Goal: Task Accomplishment & Management: Manage account settings

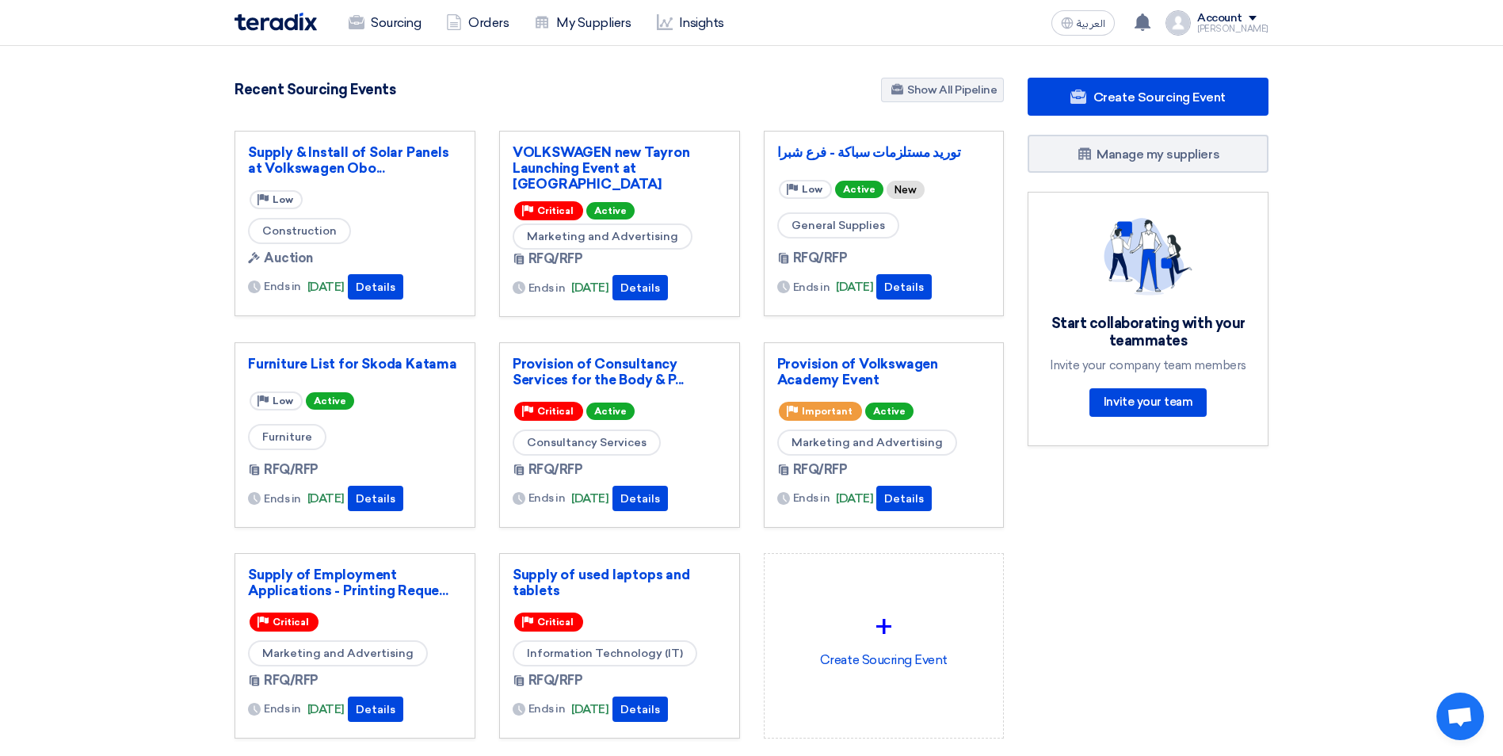
click at [1410, 435] on section "897 RFx remaining 9 Auctions remaining Create Sourcing Event" at bounding box center [751, 446] width 1503 height 800
click at [854, 367] on link "Provision of Volkswagen Academy Event" at bounding box center [884, 372] width 214 height 32
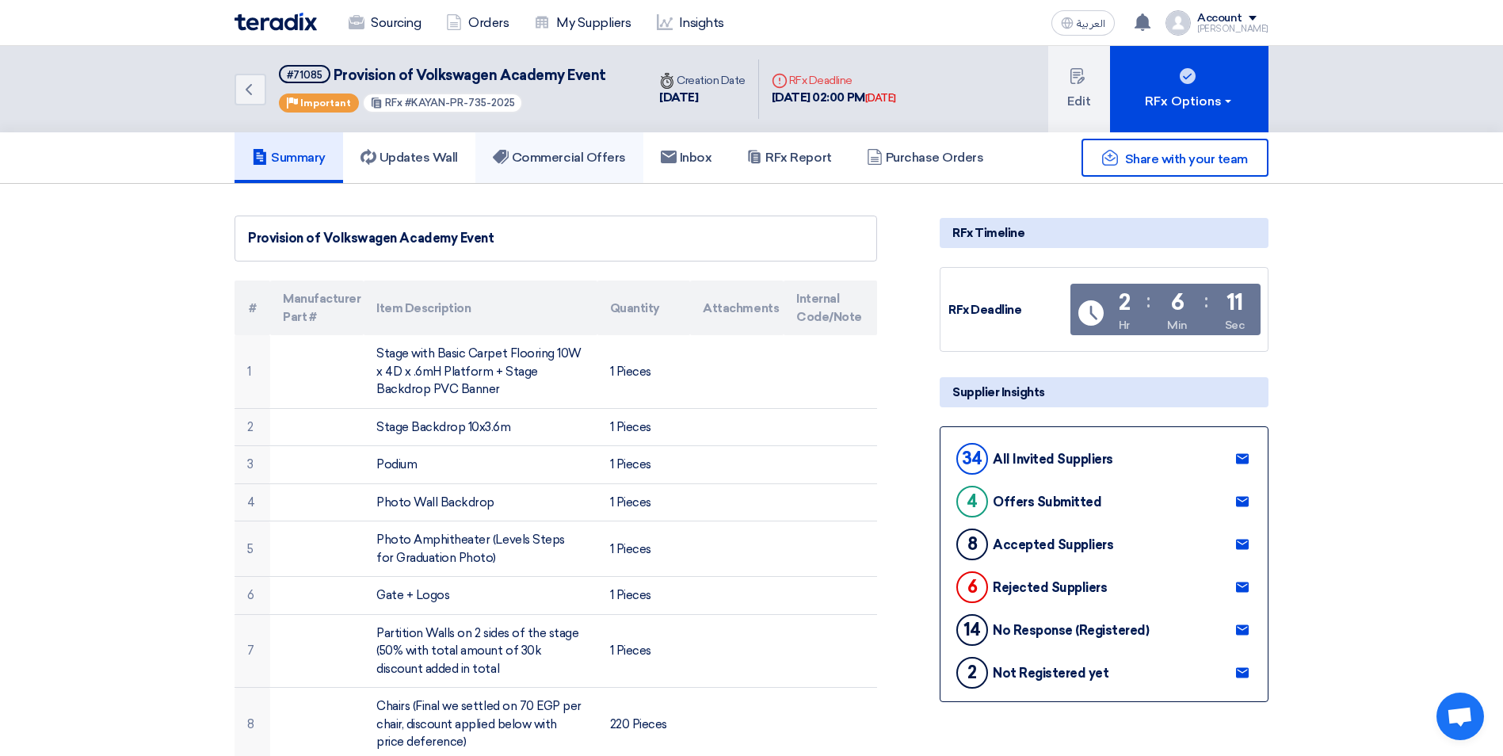
click at [615, 159] on h5 "Commercial Offers" at bounding box center [559, 158] width 133 height 16
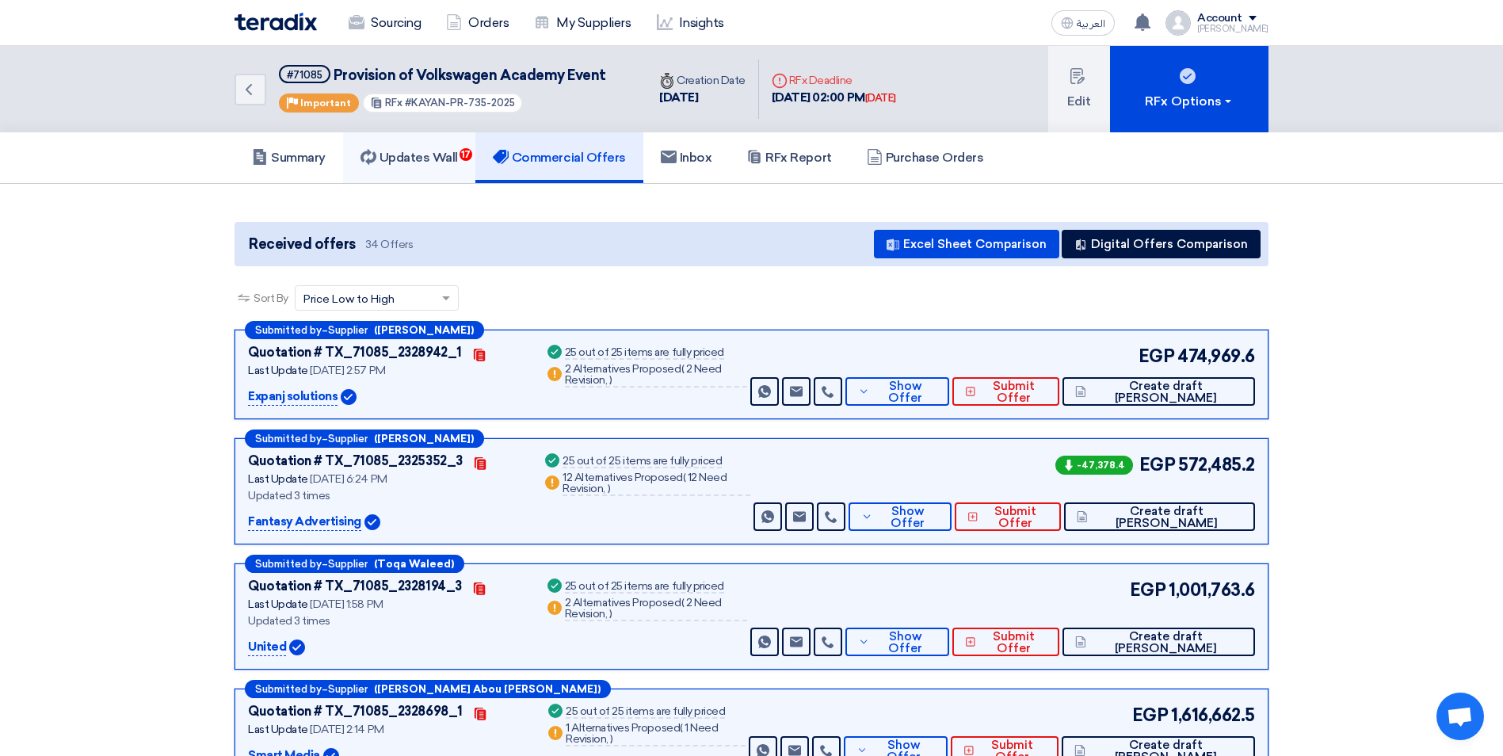
click at [441, 160] on h5 "Updates Wall 17" at bounding box center [409, 158] width 97 height 16
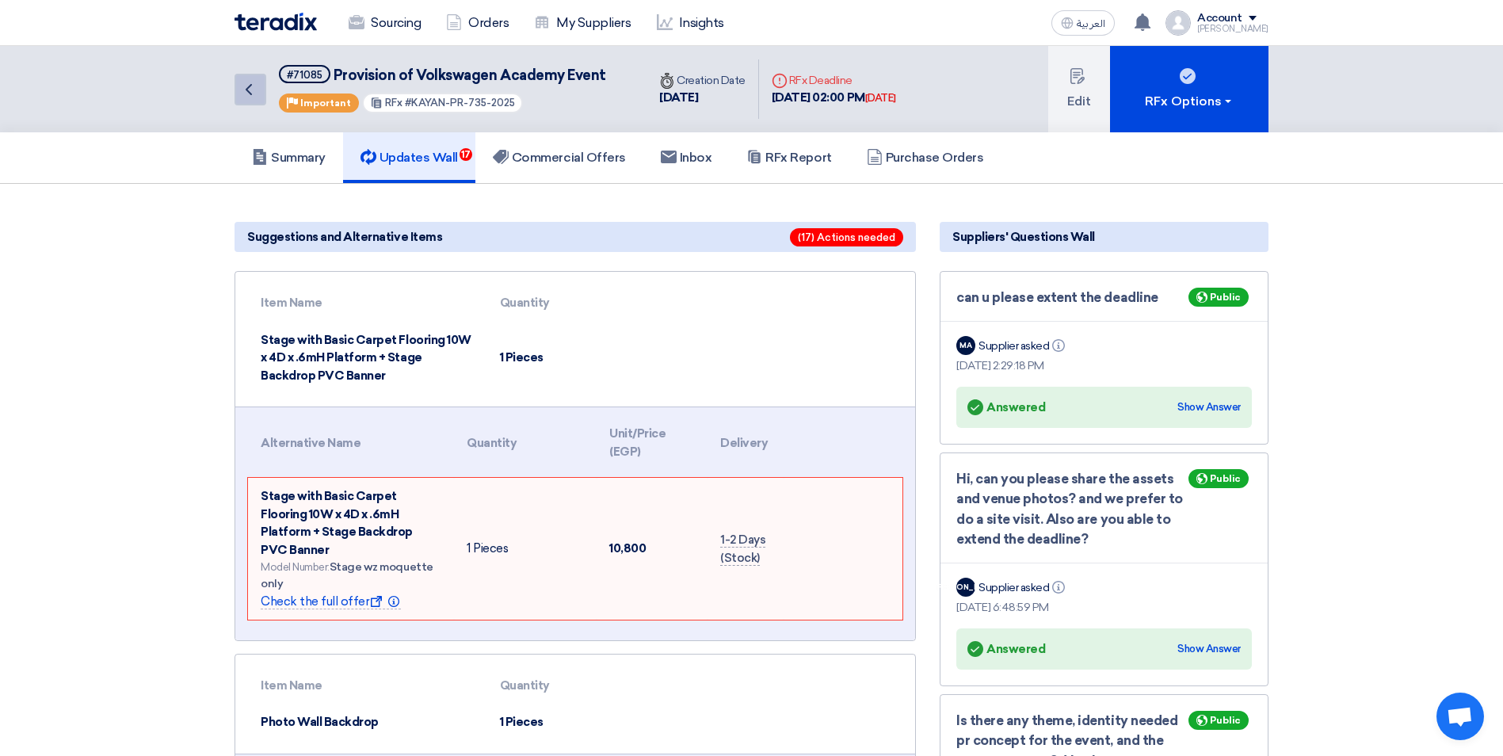
click at [250, 96] on icon "Back" at bounding box center [248, 89] width 19 height 19
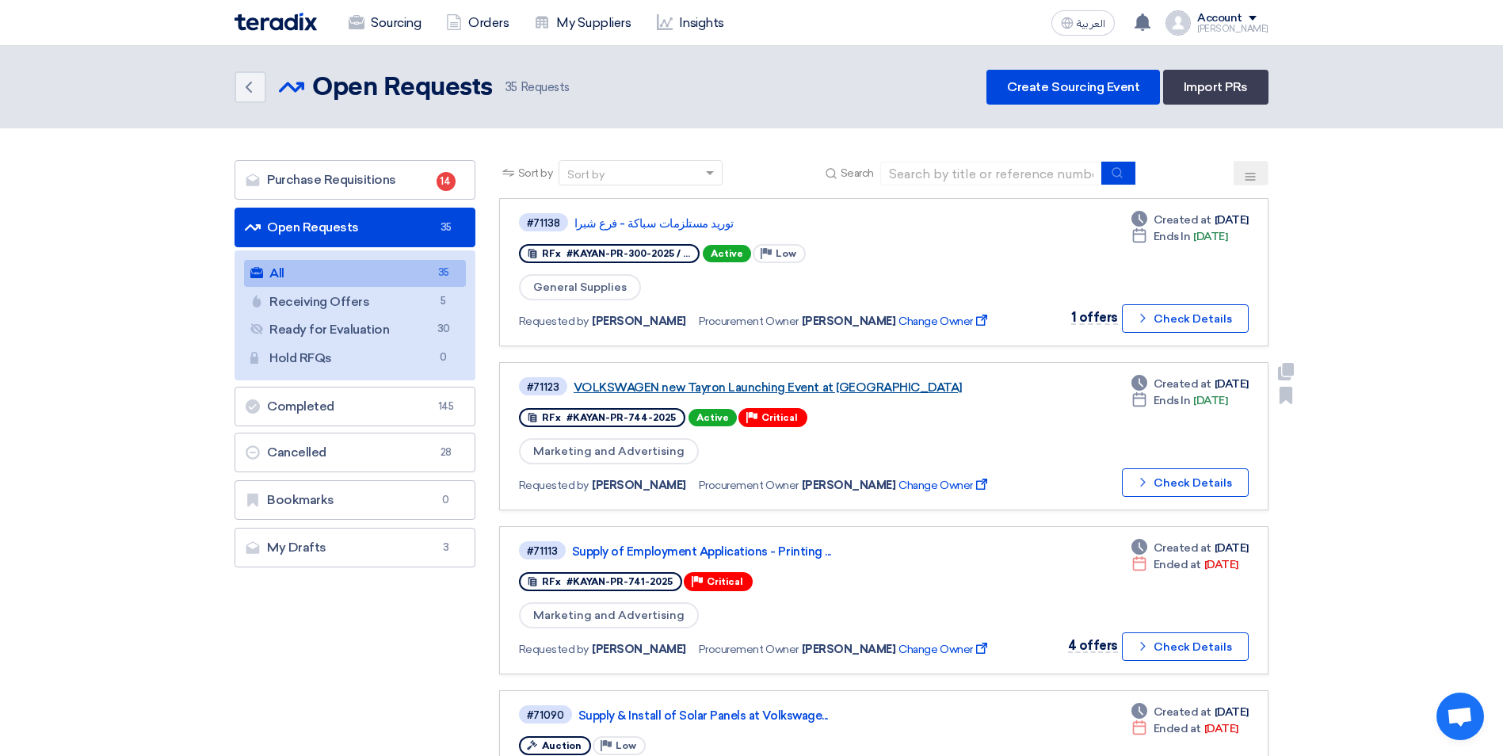
click at [819, 388] on link "VOLKSWAGEN new Tayron Launching Event at [GEOGRAPHIC_DATA]" at bounding box center [772, 387] width 396 height 14
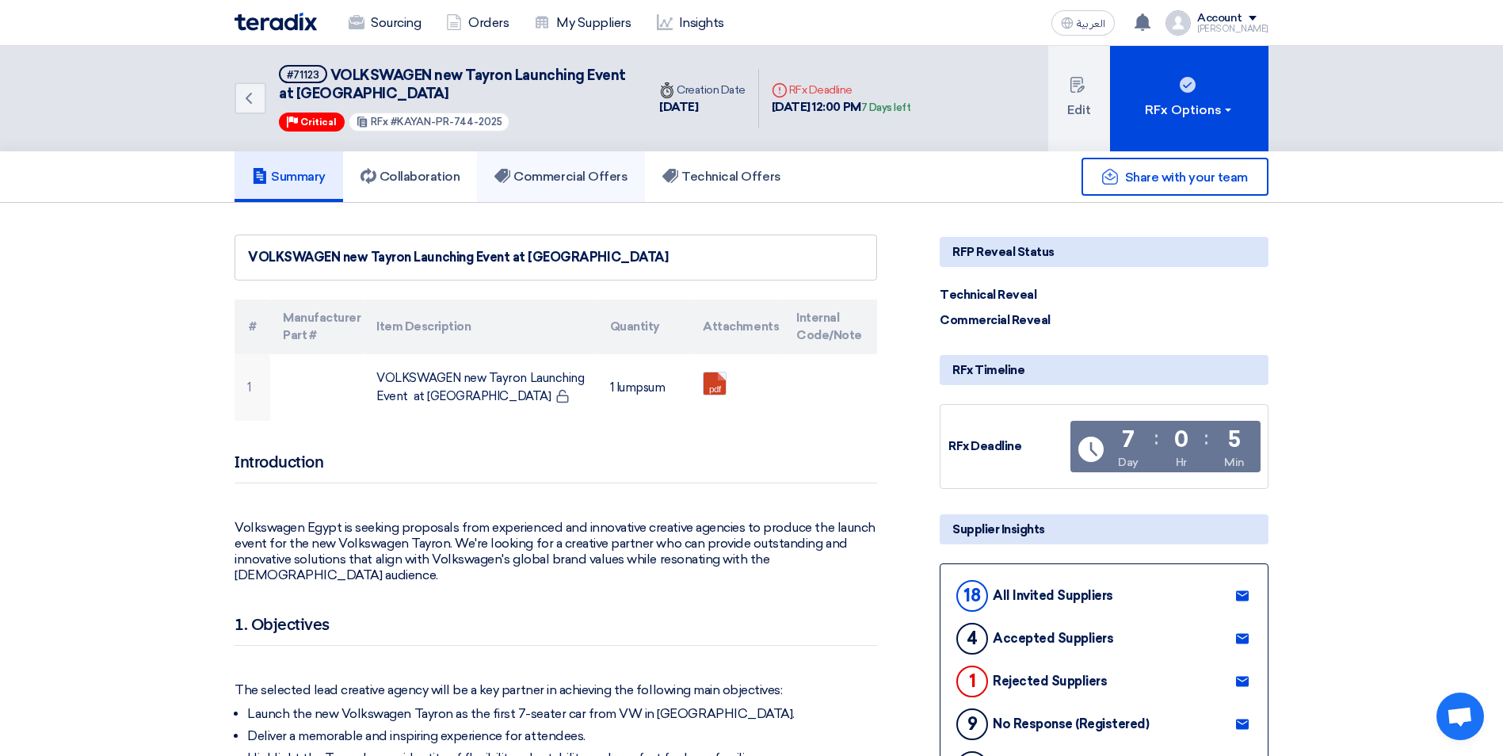
click at [560, 178] on h5 "Commercial Offers" at bounding box center [561, 177] width 133 height 16
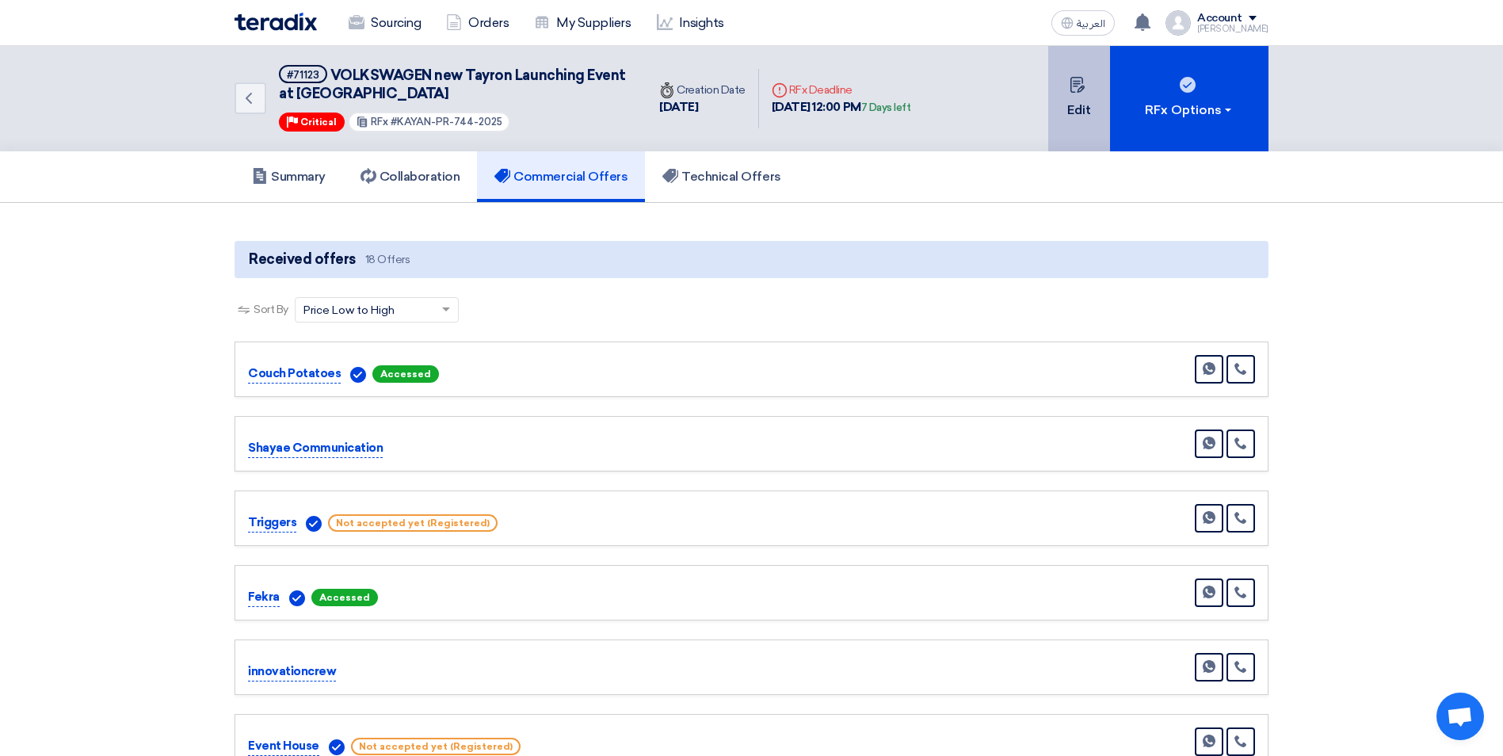
click at [1067, 107] on button "Edit" at bounding box center [1080, 98] width 62 height 105
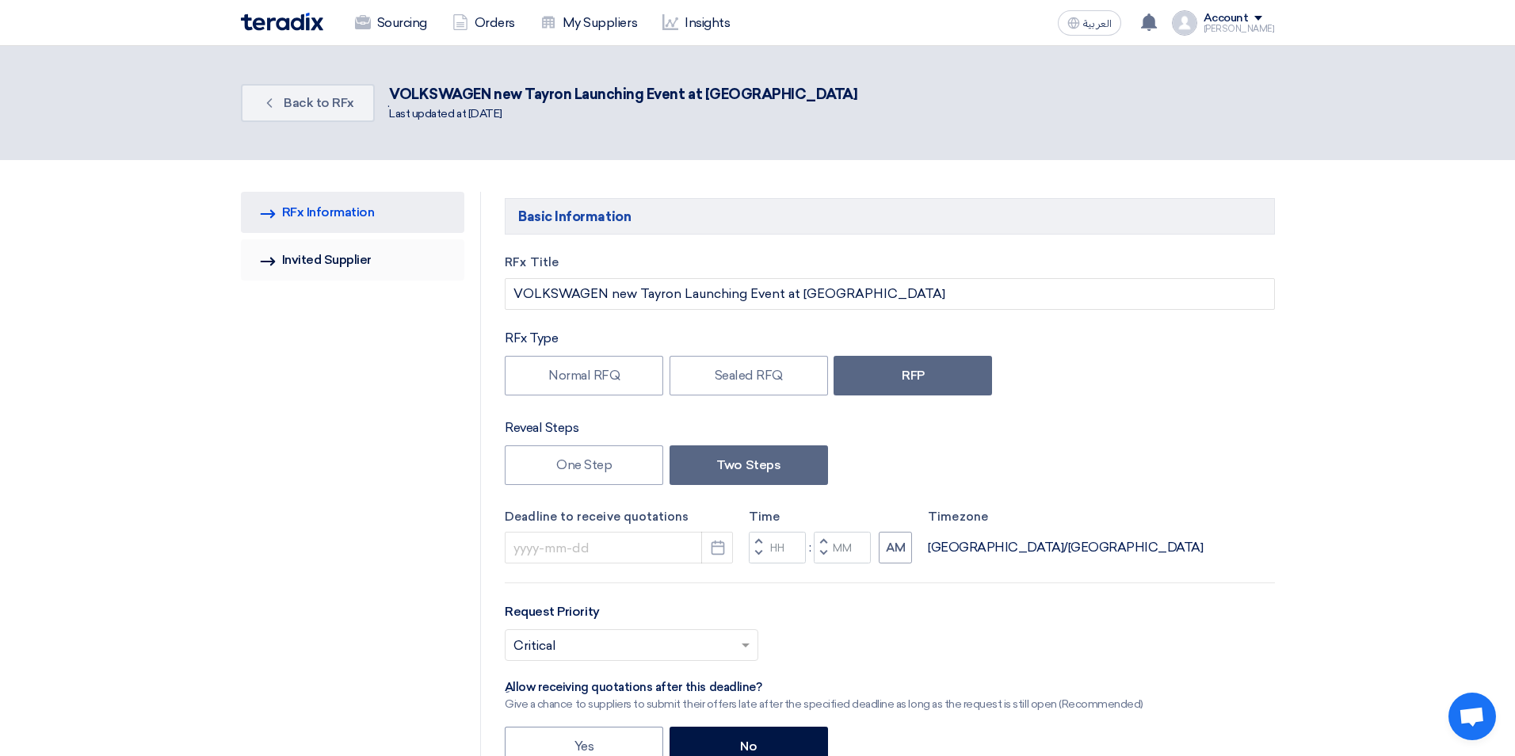
type input "[DATE]"
type input "12"
type input "00"
click at [333, 253] on link "Invited Suppliers Invited Supplier" at bounding box center [347, 259] width 224 height 41
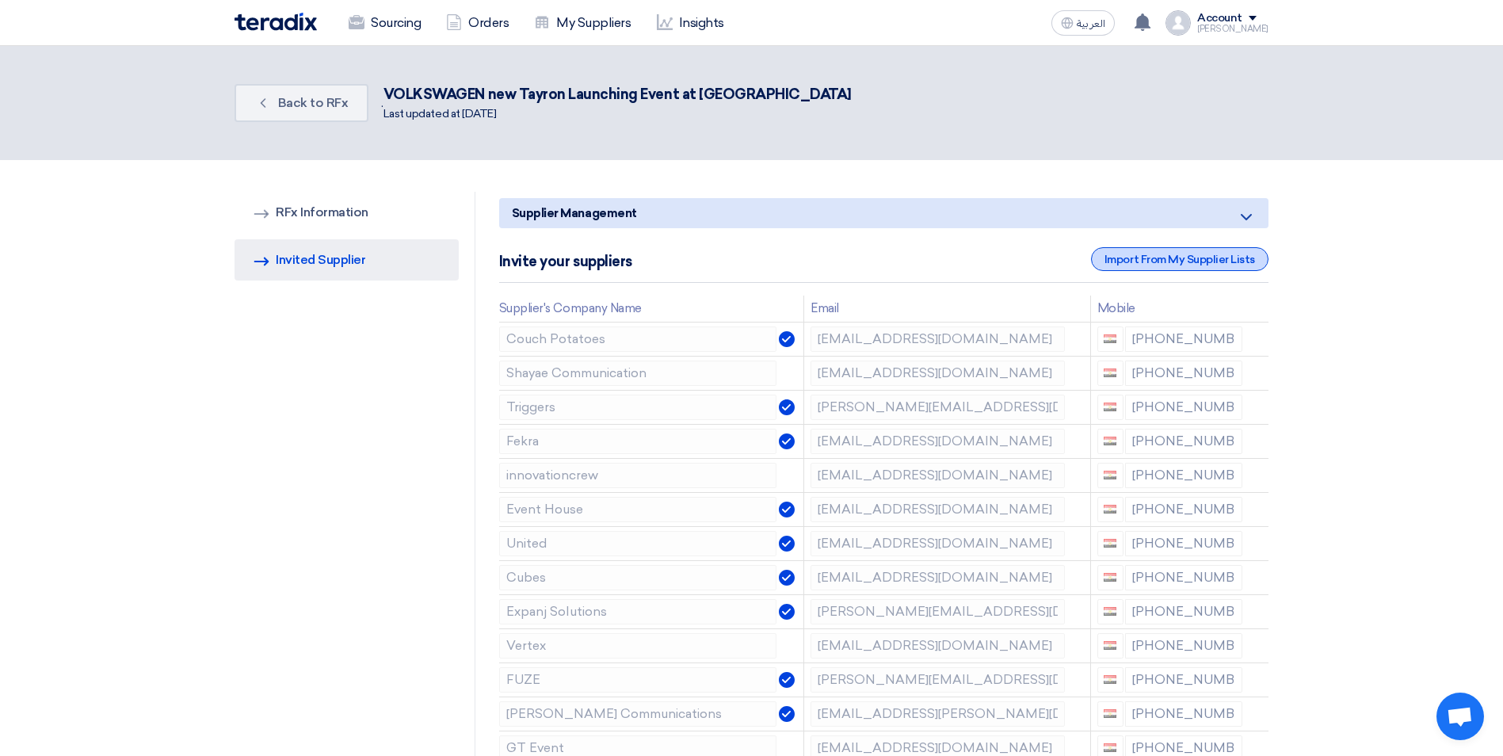
click at [1209, 264] on div "Import From My Supplier Lists" at bounding box center [1180, 259] width 178 height 24
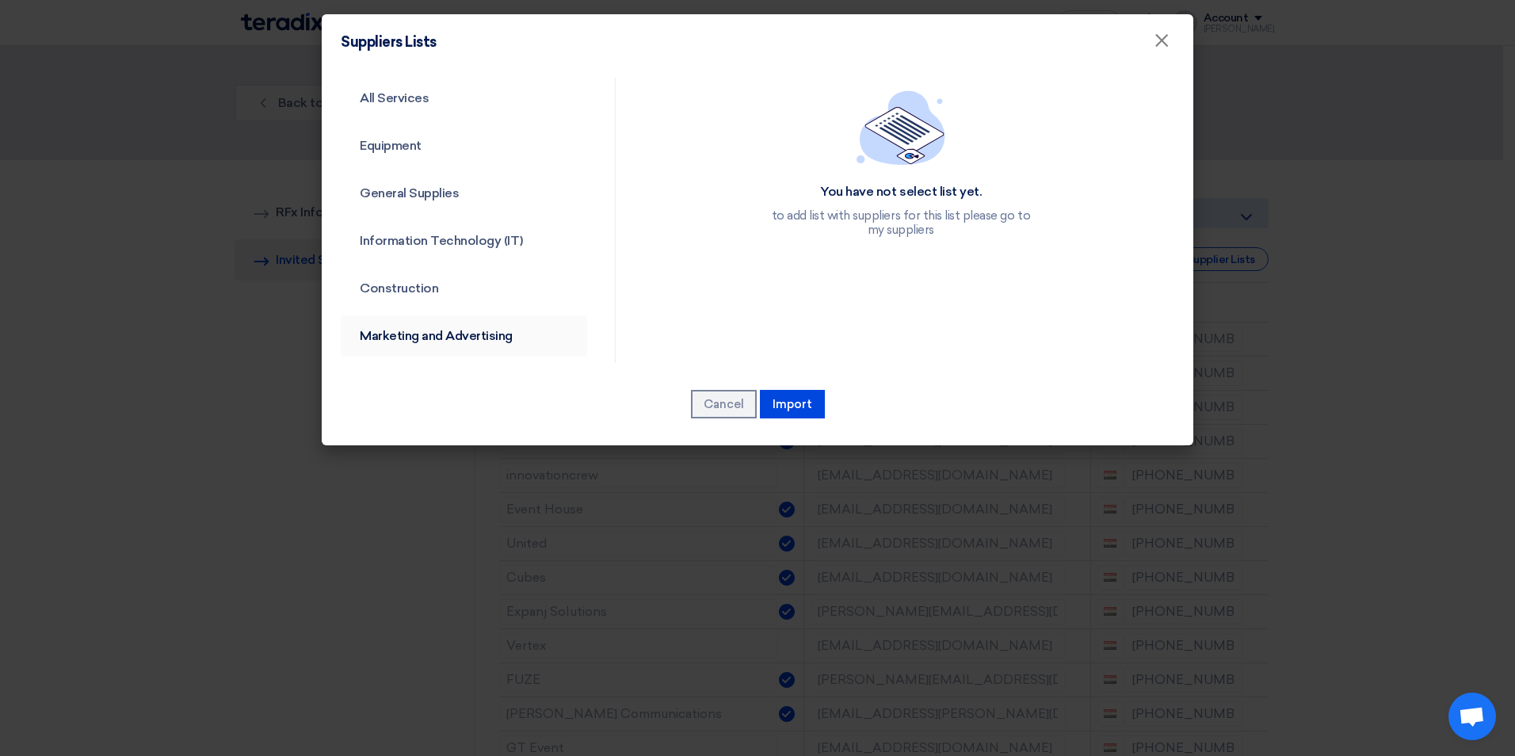
click at [439, 324] on link "Marketing and Advertising" at bounding box center [464, 335] width 246 height 41
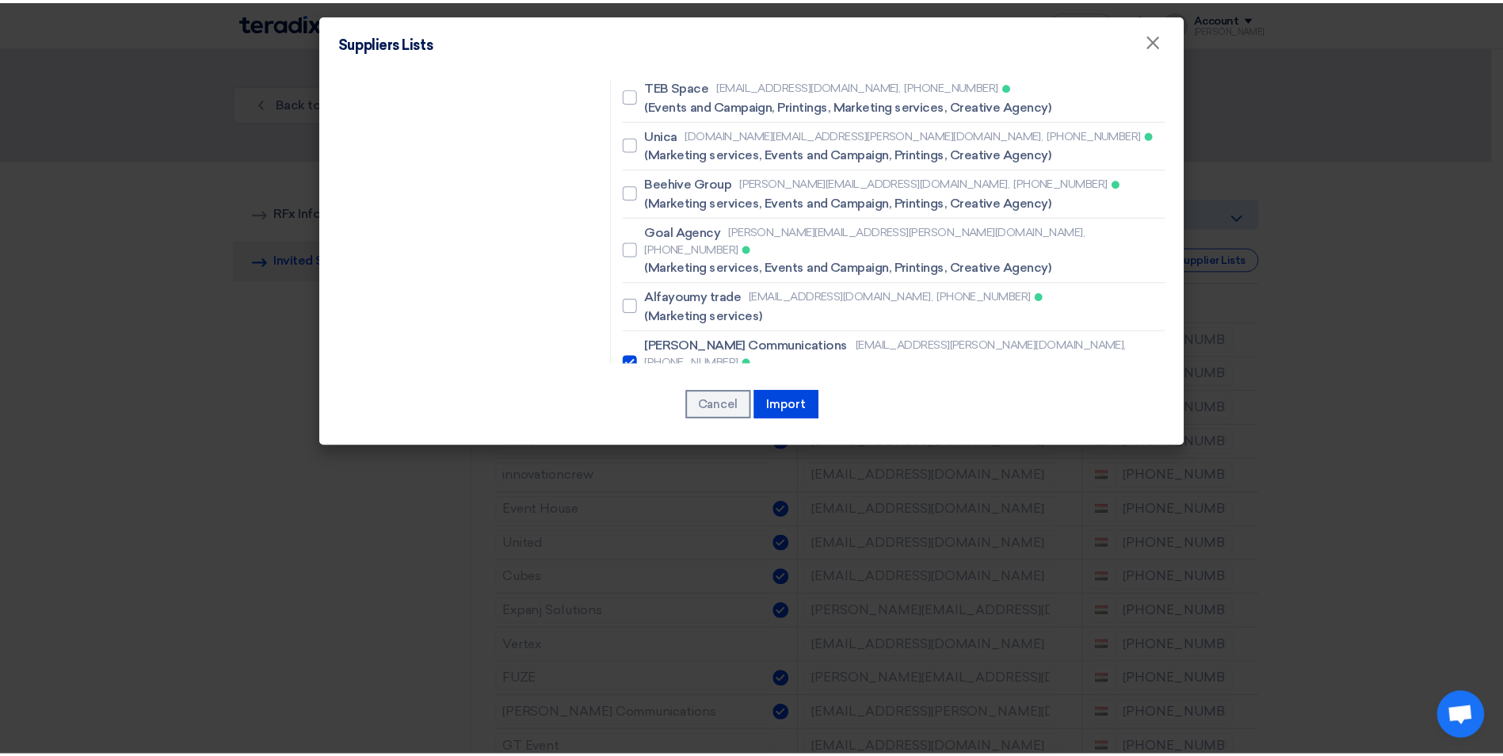
scroll to position [3566, 0]
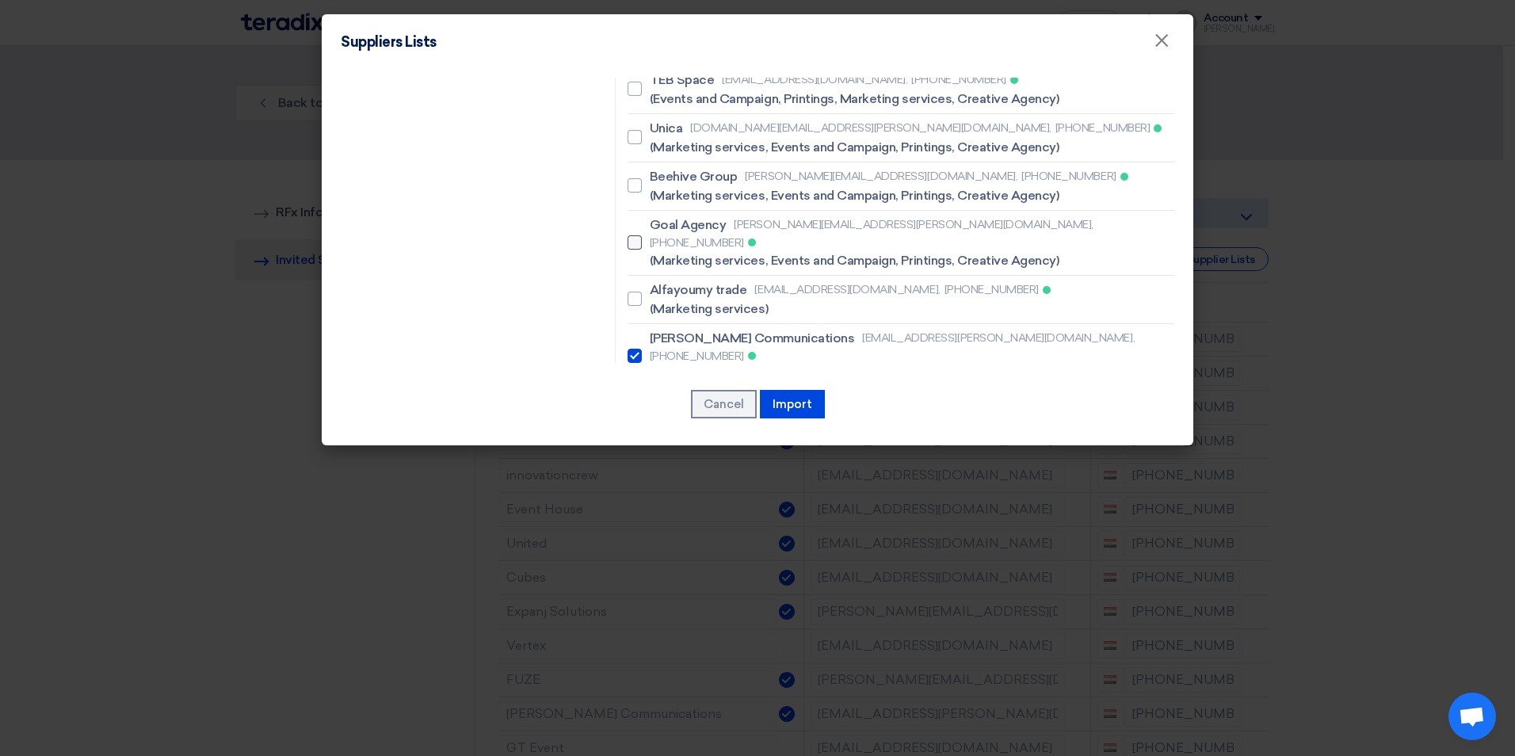
click at [636, 235] on div at bounding box center [635, 242] width 14 height 14
checkbox input "true"
click at [808, 411] on button "Import" at bounding box center [792, 404] width 65 height 29
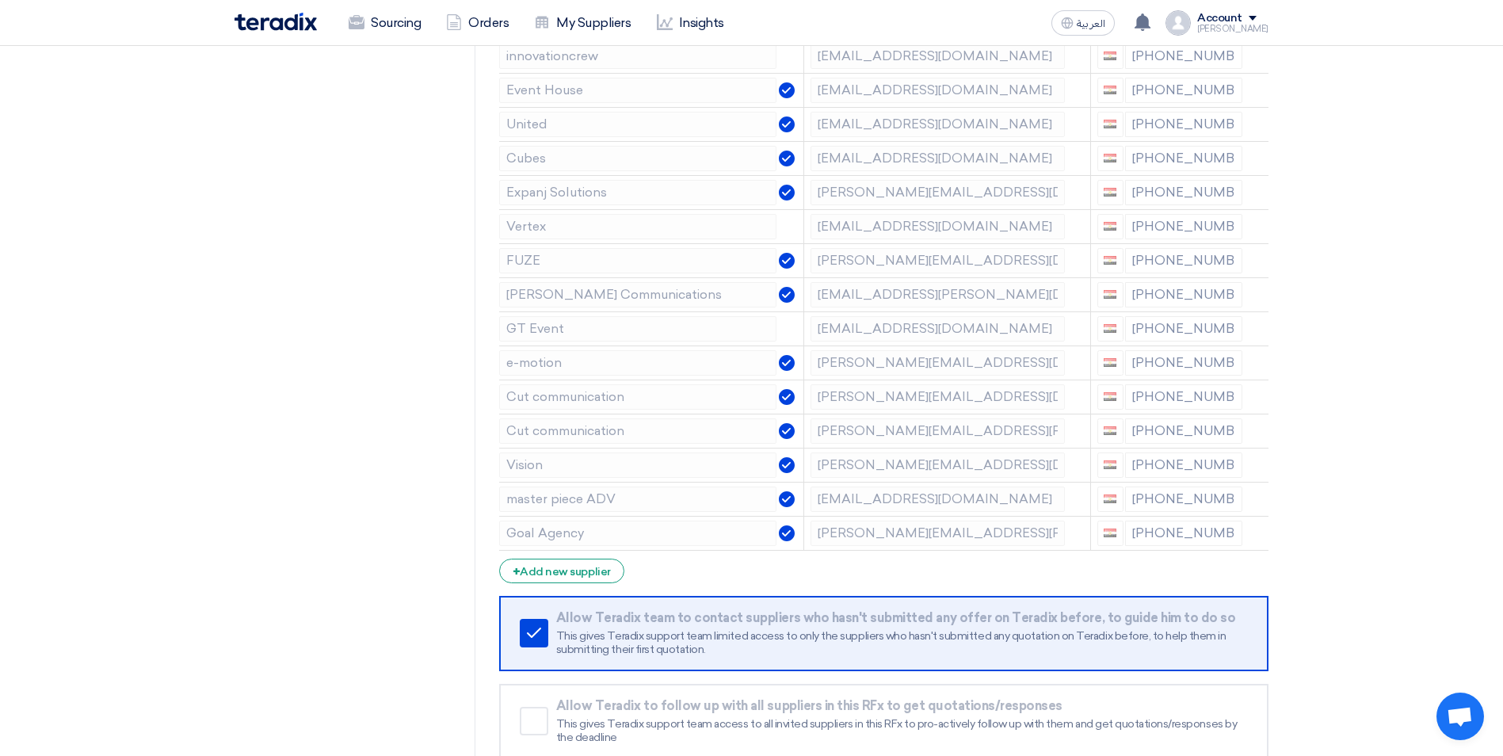
scroll to position [860, 0]
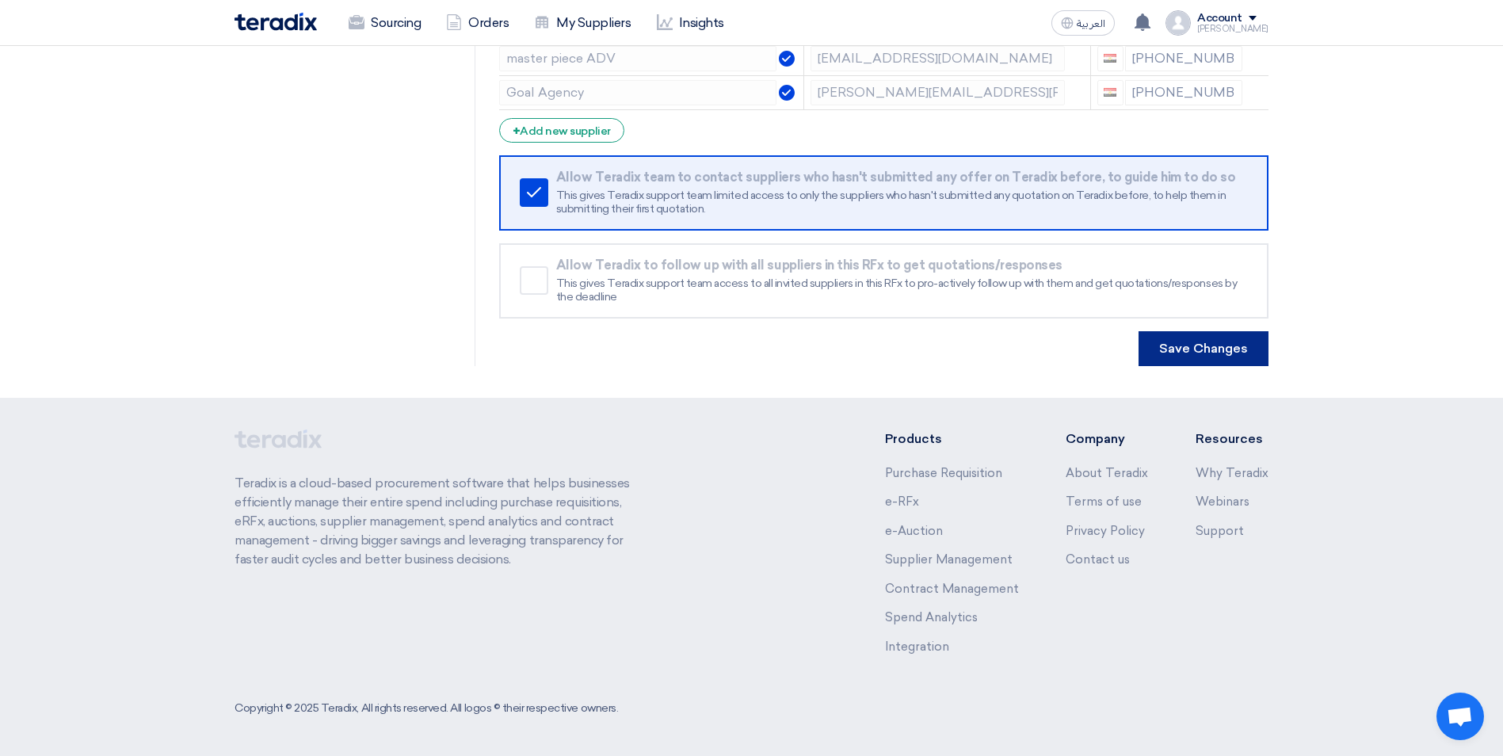
click at [1227, 348] on button "Save Changes" at bounding box center [1204, 348] width 130 height 35
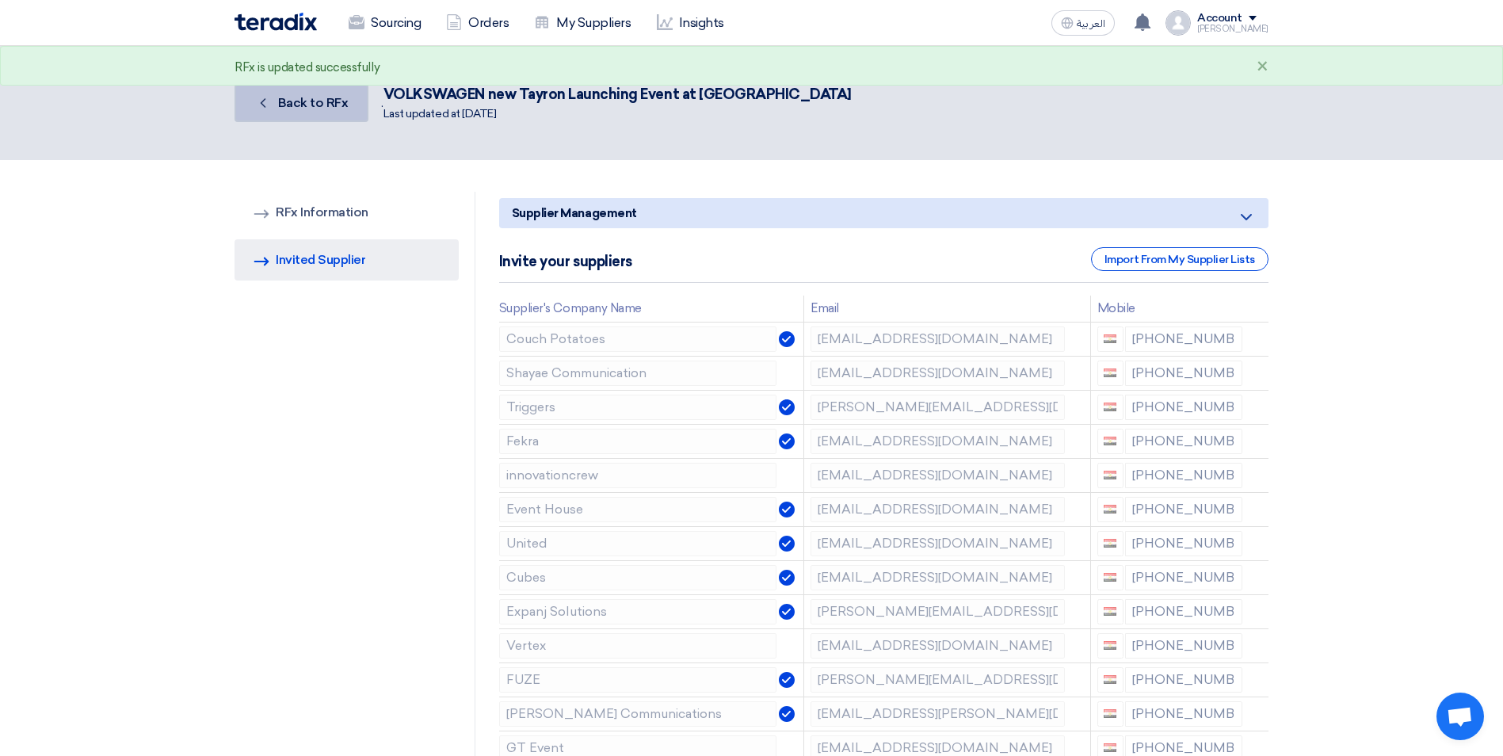
click at [309, 103] on span "Back to RFx" at bounding box center [313, 102] width 71 height 15
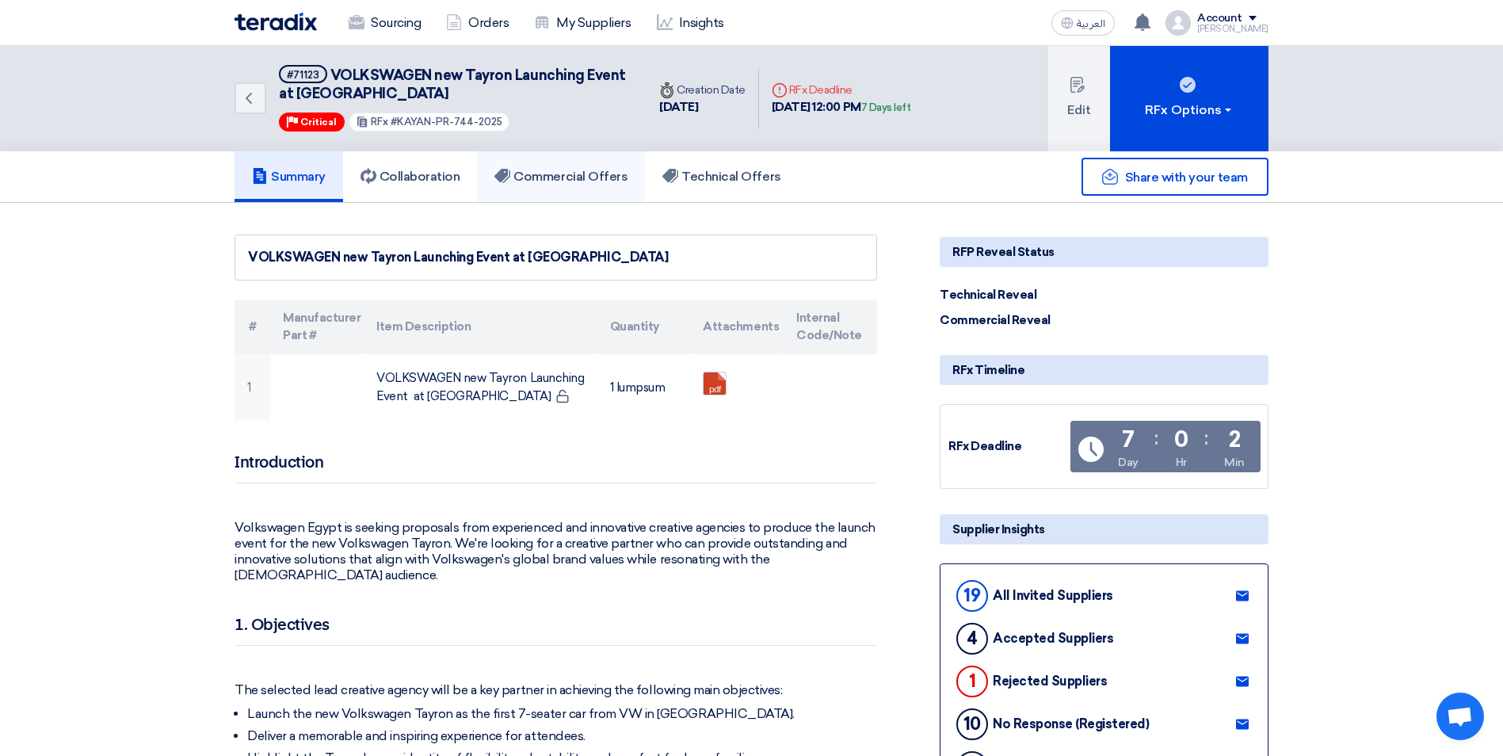
click at [568, 178] on h5 "Commercial Offers" at bounding box center [561, 177] width 133 height 16
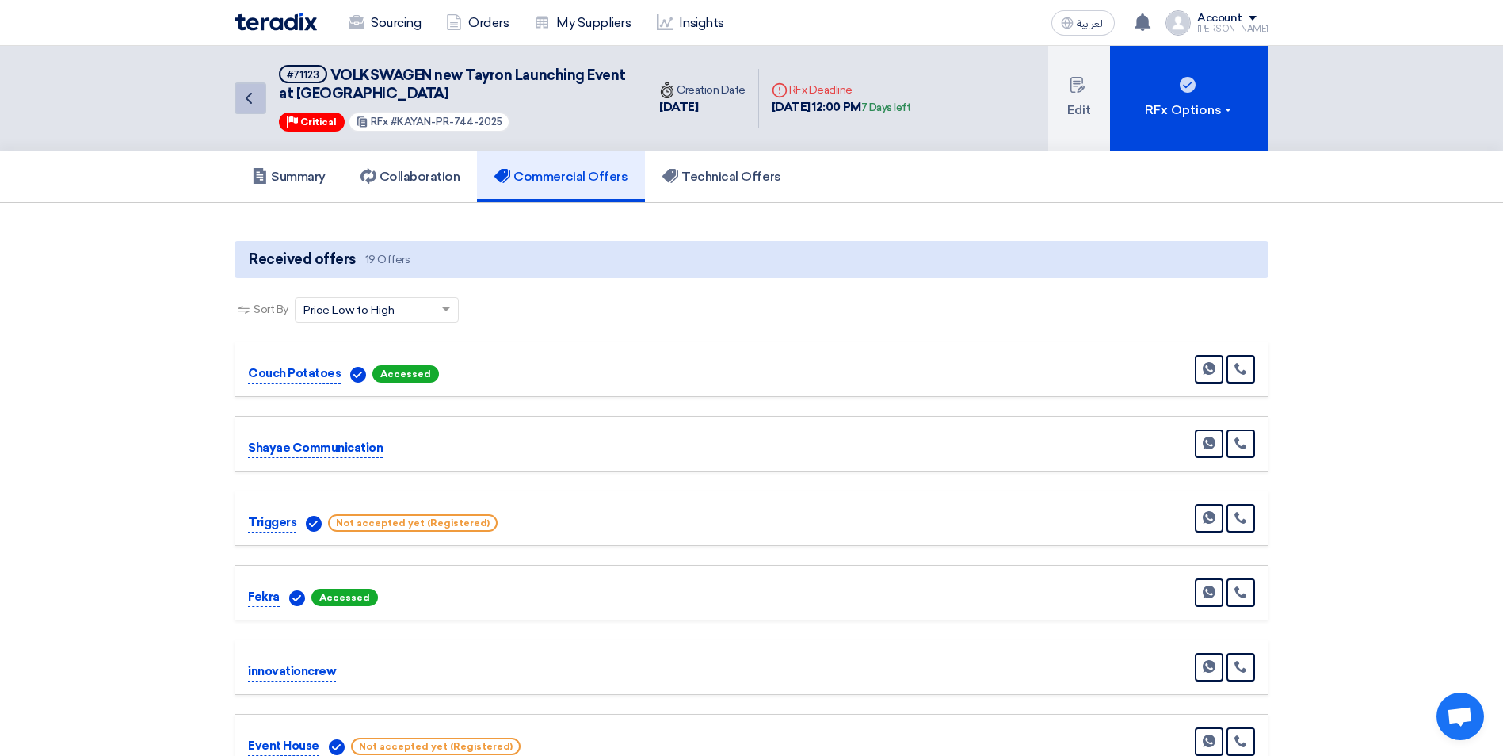
click at [248, 97] on use at bounding box center [249, 98] width 6 height 11
